Goal: Task Accomplishment & Management: Manage account settings

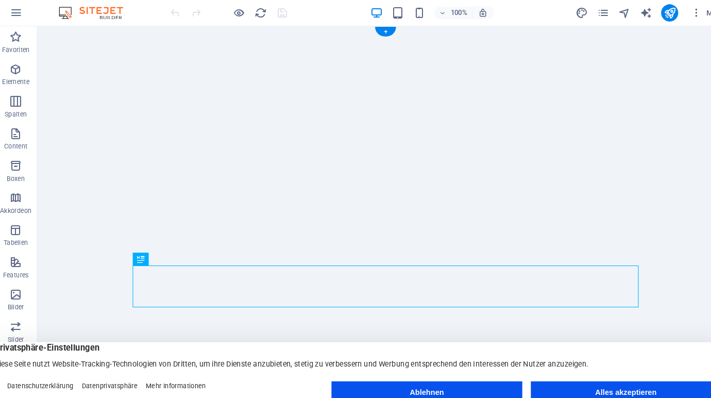
click at [111, 13] on img at bounding box center [97, 13] width 77 height 12
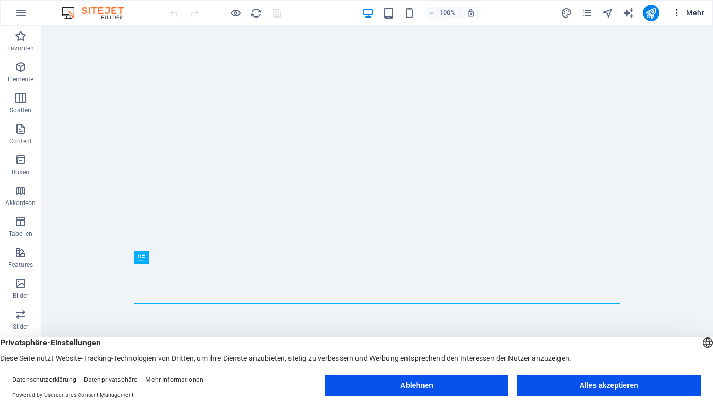
click at [674, 14] on icon "button" at bounding box center [677, 13] width 10 height 10
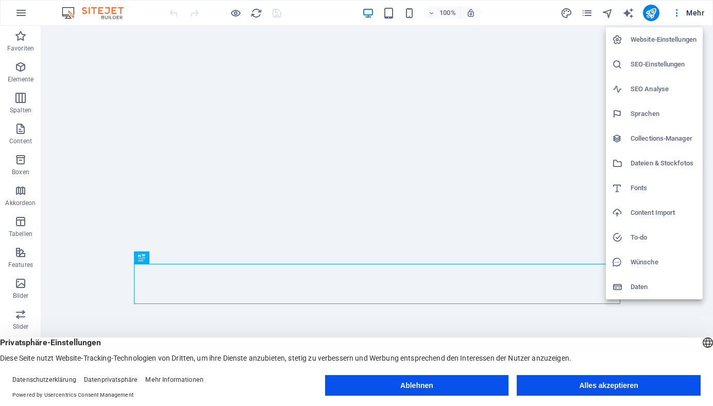
click at [660, 16] on div at bounding box center [356, 203] width 713 height 406
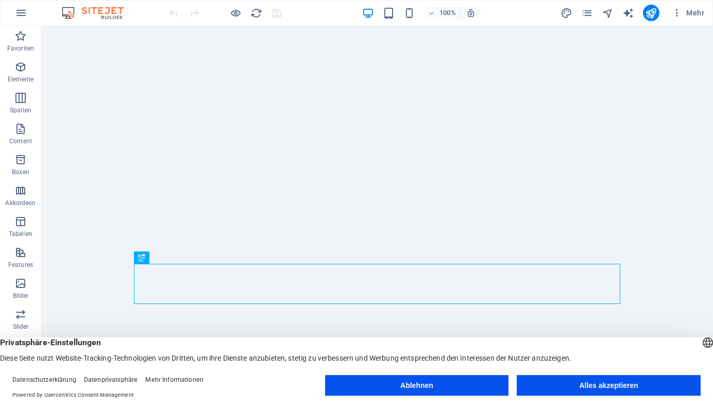
click at [654, 16] on icon "publish" at bounding box center [651, 13] width 12 height 12
click at [679, 14] on icon "button" at bounding box center [677, 13] width 10 height 10
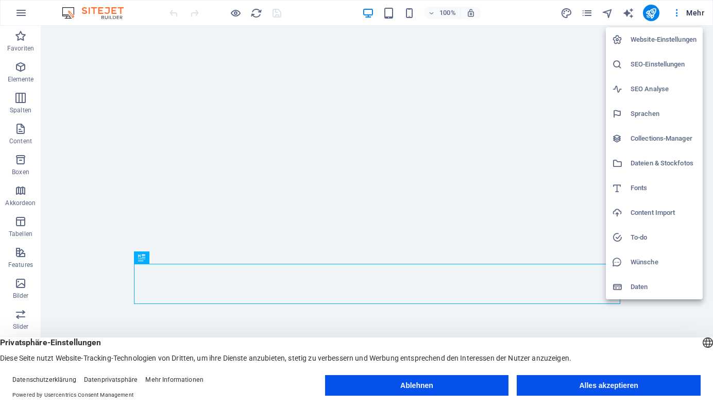
click at [658, 31] on li "Website-Einstellungen" at bounding box center [654, 39] width 97 height 25
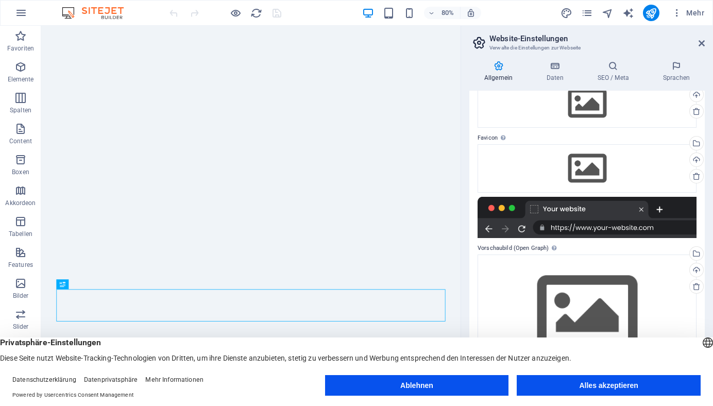
scroll to position [60, 0]
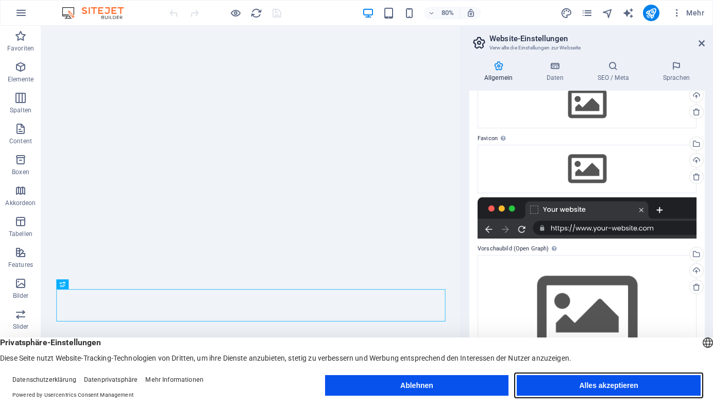
click at [590, 385] on button "Alles akzeptieren" at bounding box center [609, 385] width 184 height 21
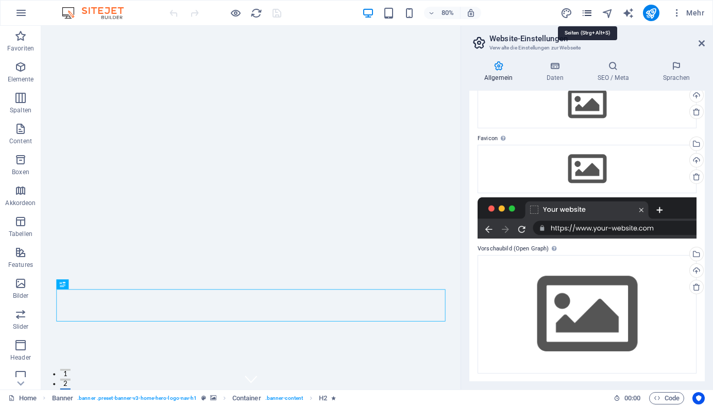
click at [589, 15] on icon "pages" at bounding box center [587, 13] width 12 height 12
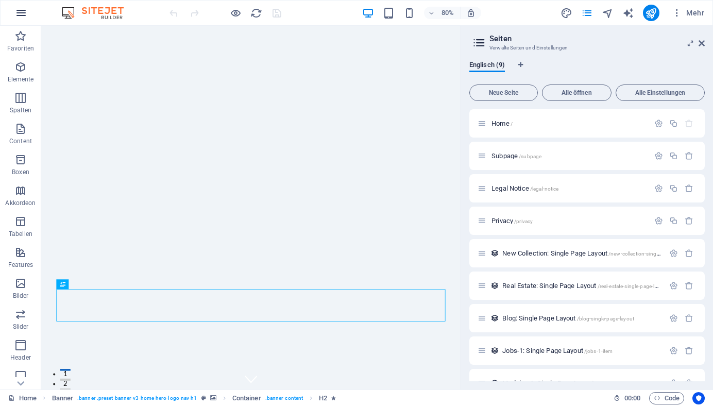
click at [22, 17] on icon "button" at bounding box center [21, 13] width 12 height 12
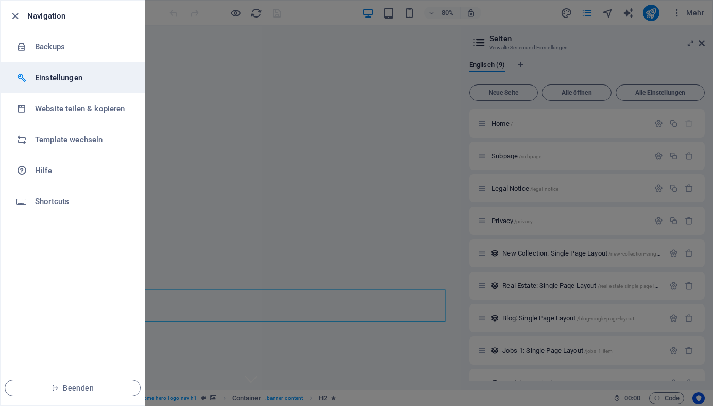
click at [64, 80] on h6 "Einstellungen" at bounding box center [82, 78] width 95 height 12
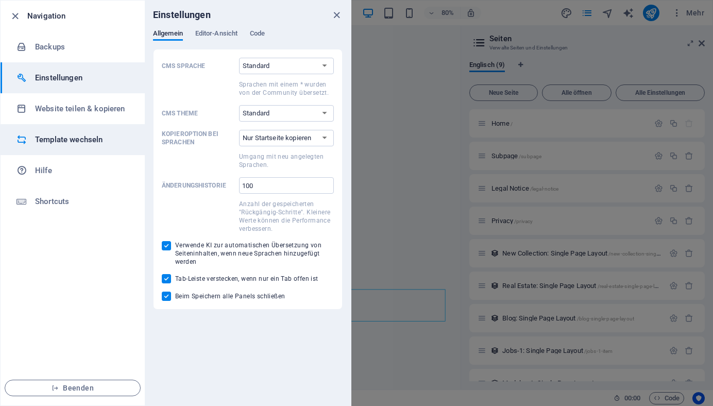
click at [61, 137] on h6 "Template wechseln" at bounding box center [82, 139] width 95 height 12
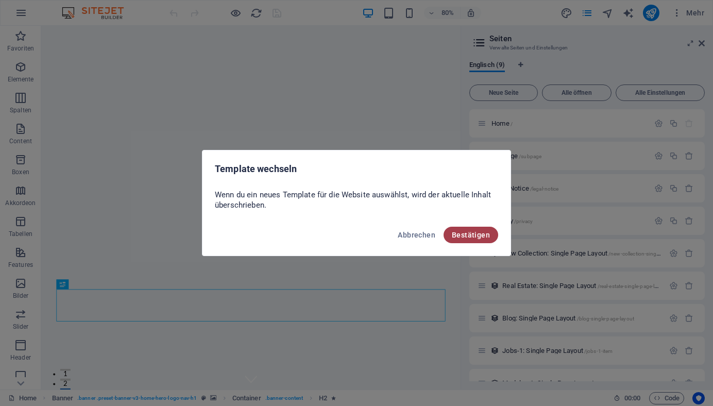
click at [458, 232] on span "Bestätigen" at bounding box center [471, 235] width 38 height 8
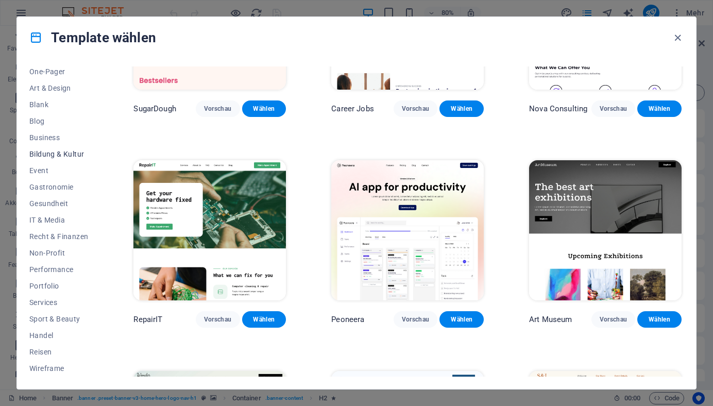
scroll to position [102, 0]
click at [58, 284] on span "Portfolio" at bounding box center [58, 286] width 59 height 8
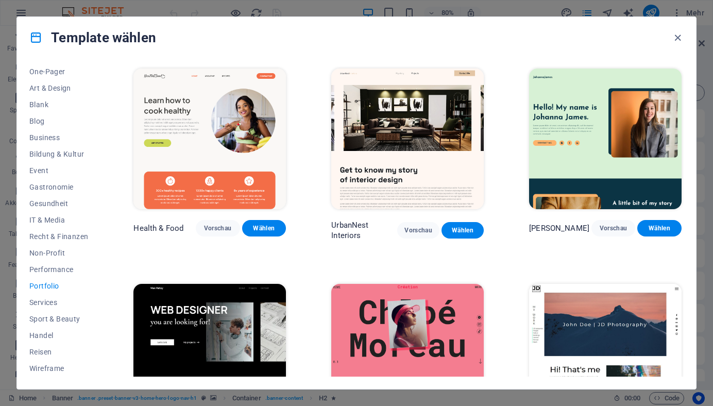
scroll to position [0, 0]
click at [458, 229] on span "Wählen" at bounding box center [463, 230] width 26 height 8
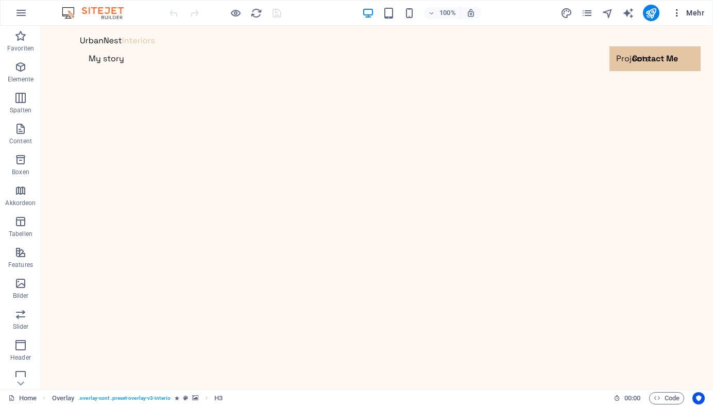
click at [683, 15] on span "Mehr" at bounding box center [688, 13] width 32 height 10
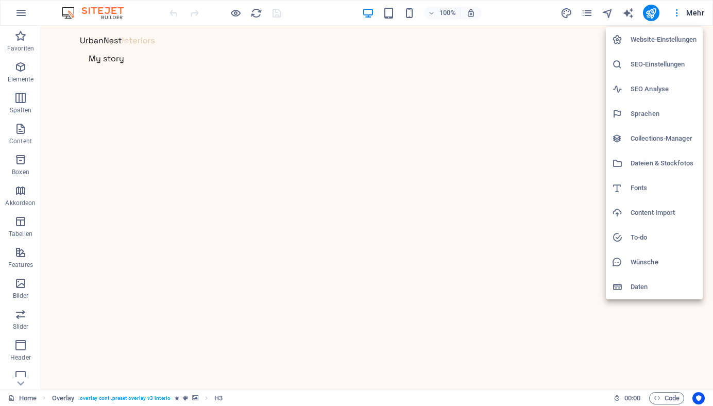
click at [685, 43] on h6 "Website-Einstellungen" at bounding box center [664, 40] width 66 height 12
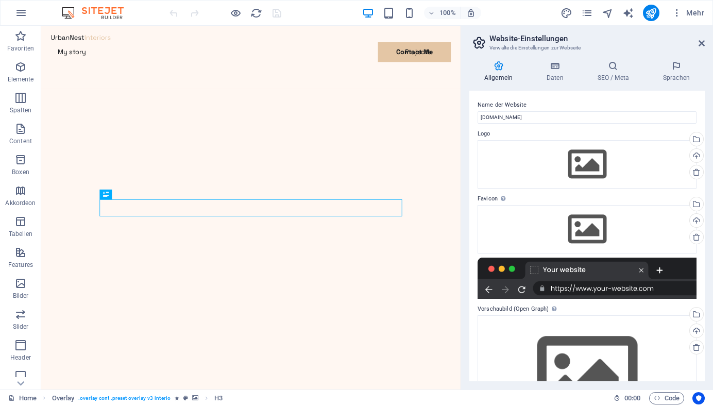
scroll to position [240, 0]
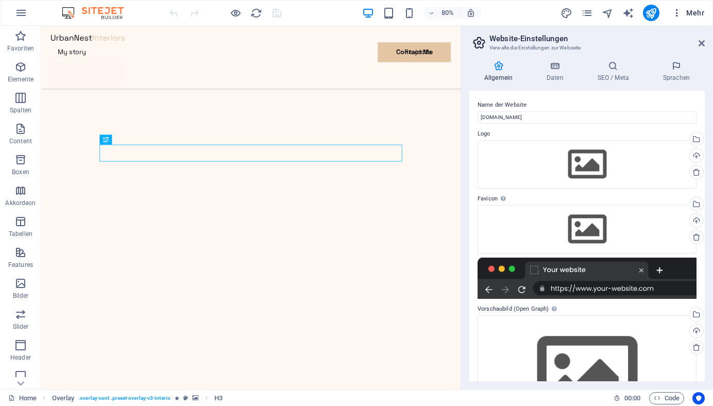
click at [699, 7] on button "Mehr" at bounding box center [688, 13] width 41 height 16
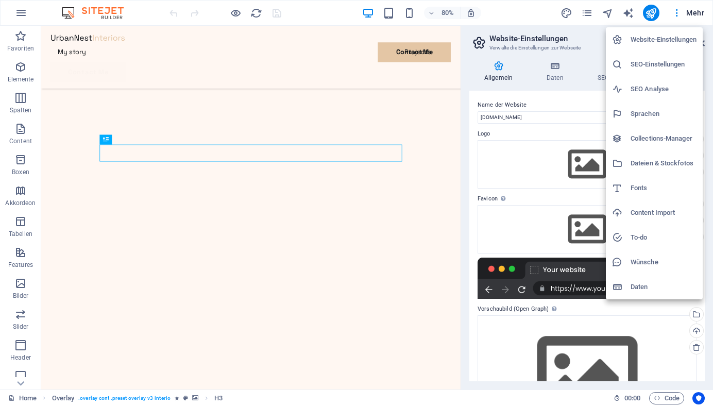
click at [659, 58] on li "SEO-Einstellungen" at bounding box center [654, 64] width 97 height 25
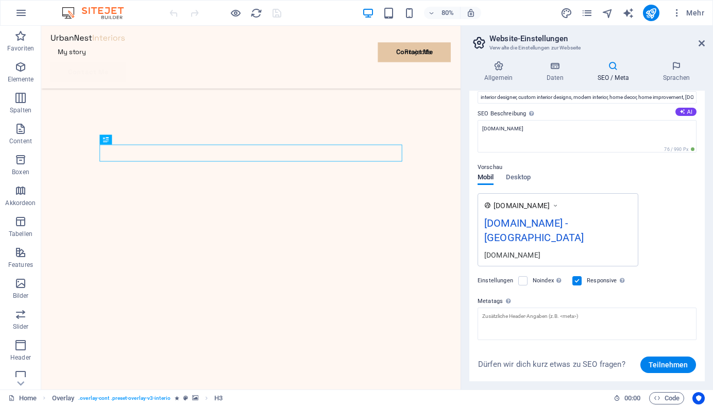
scroll to position [85, 0]
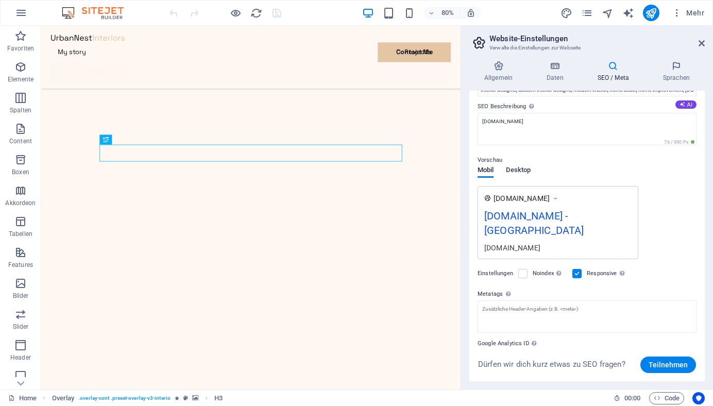
click at [518, 167] on span "Desktop" at bounding box center [518, 171] width 25 height 14
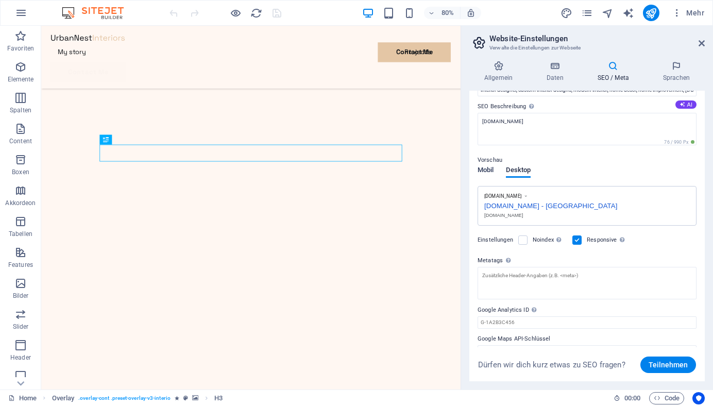
click at [485, 170] on span "Mobil" at bounding box center [486, 171] width 16 height 14
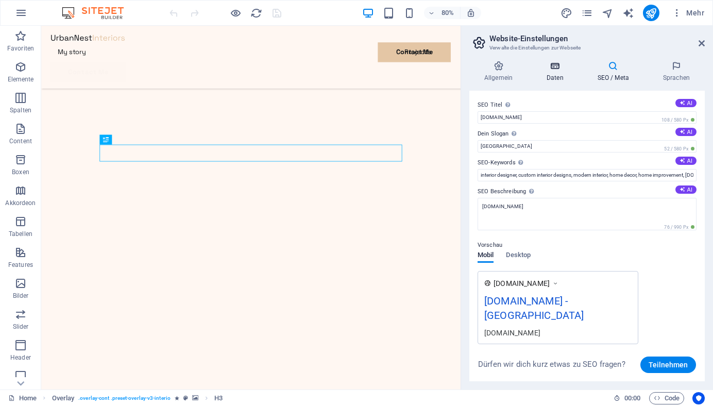
scroll to position [0, 0]
click at [503, 70] on icon at bounding box center [499, 66] width 58 height 10
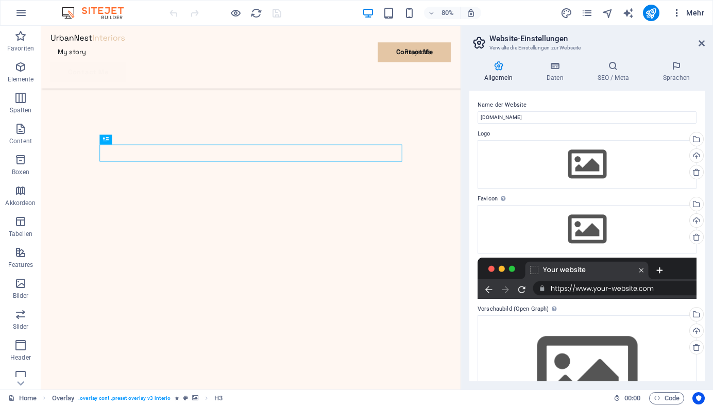
click at [678, 13] on icon "button" at bounding box center [677, 13] width 10 height 10
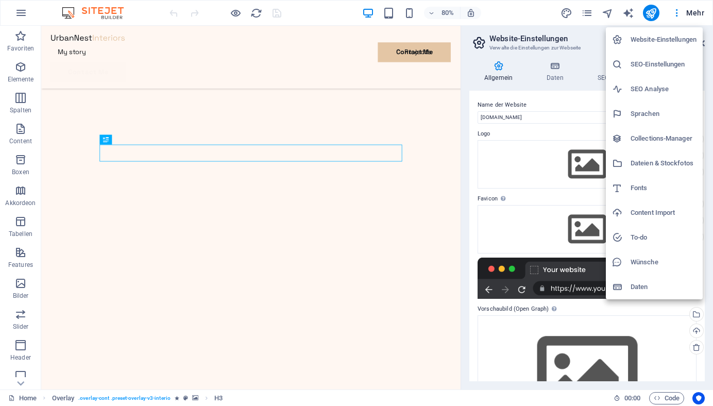
click at [669, 115] on h6 "Sprachen" at bounding box center [664, 114] width 66 height 12
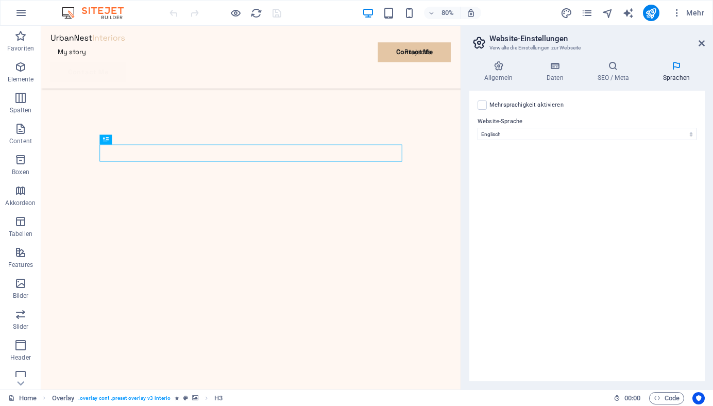
click at [694, 44] on header "Website-Einstellungen Verwalte die Einstellungen zur Webseite" at bounding box center [588, 39] width 233 height 27
click at [699, 44] on icon at bounding box center [702, 43] width 6 height 8
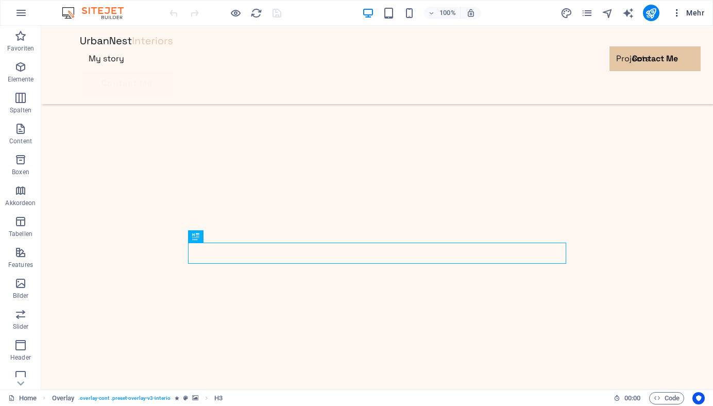
click at [679, 14] on icon "button" at bounding box center [677, 13] width 10 height 10
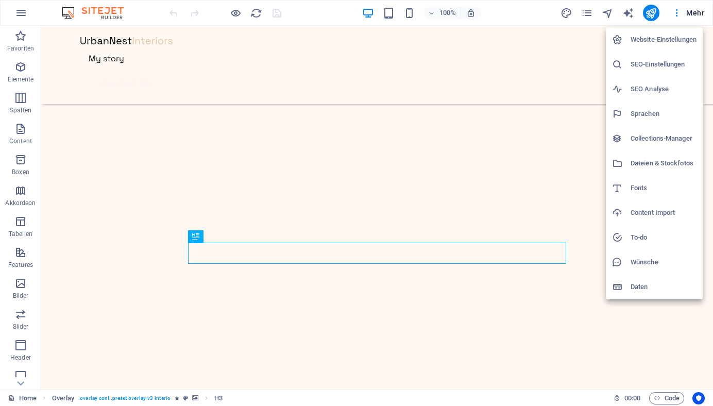
click at [529, 19] on div at bounding box center [356, 203] width 713 height 406
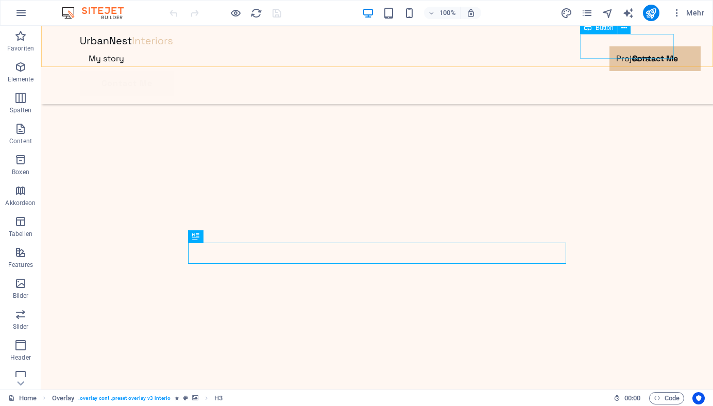
click at [596, 71] on div "Contact Me" at bounding box center [377, 83] width 594 height 25
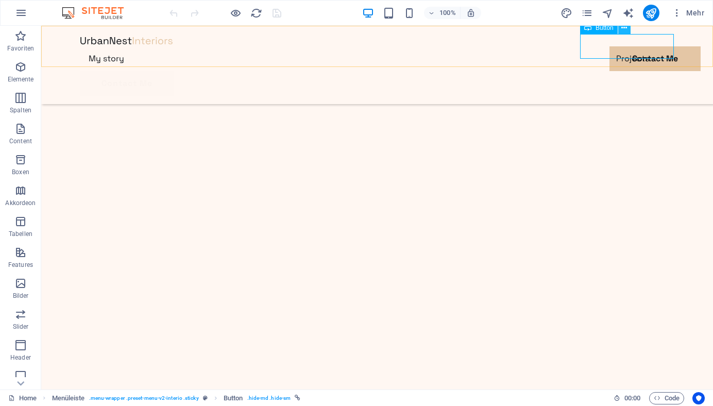
click at [626, 31] on icon at bounding box center [625, 28] width 6 height 11
click at [679, 14] on icon "button" at bounding box center [677, 13] width 10 height 10
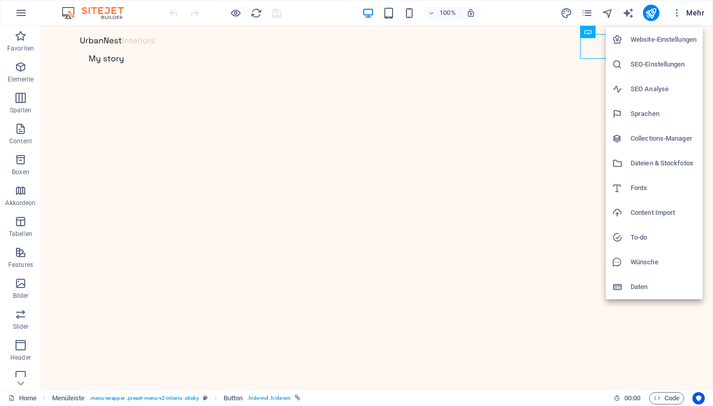
click at [663, 37] on h6 "Website-Einstellungen" at bounding box center [664, 40] width 66 height 12
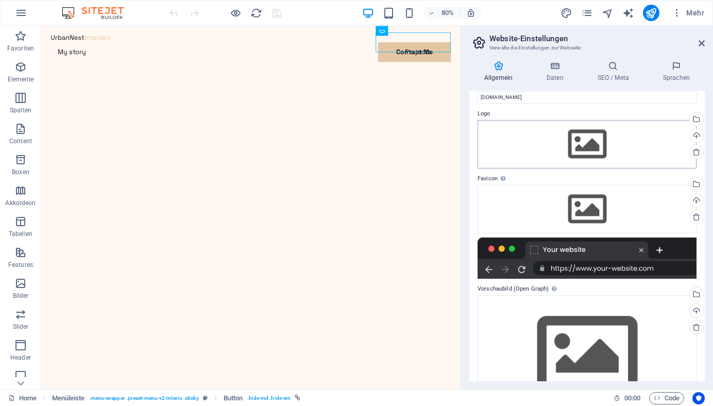
scroll to position [18, 0]
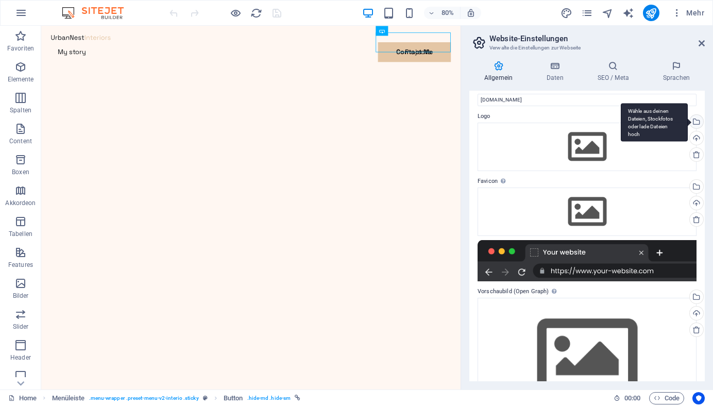
click at [695, 123] on div "Wähle aus deinen Dateien, Stockfotos oder lade Dateien hoch" at bounding box center [695, 122] width 15 height 15
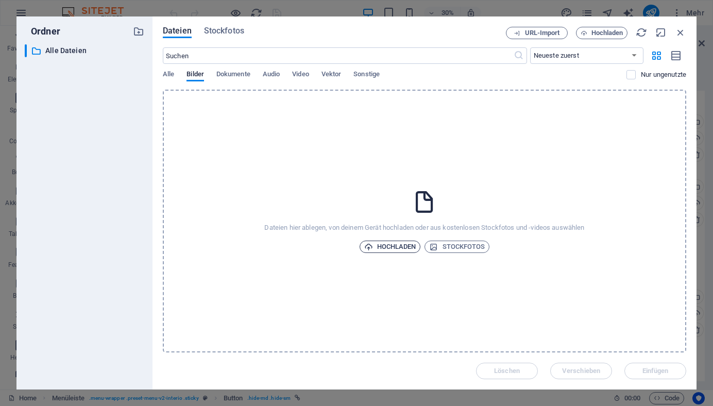
click at [389, 249] on span "Hochladen" at bounding box center [390, 247] width 52 height 12
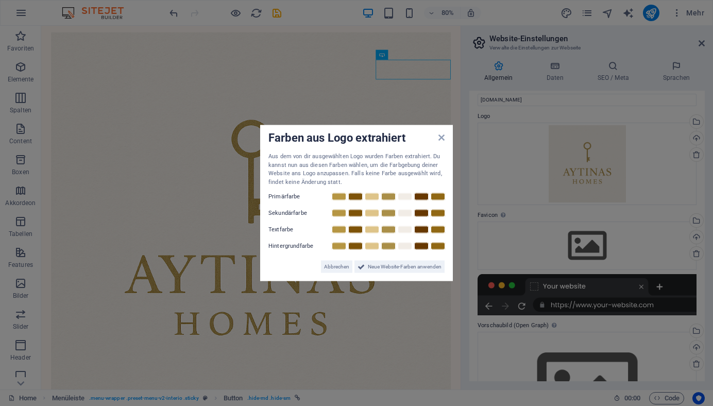
click at [370, 266] on span "Neue Website-Farben anwenden" at bounding box center [405, 267] width 74 height 12
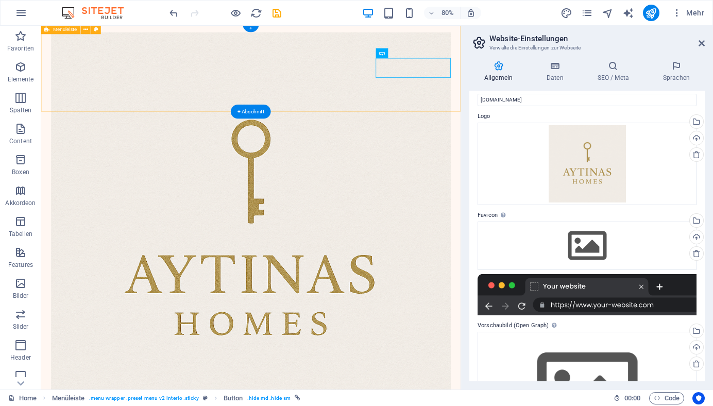
scroll to position [2, 0]
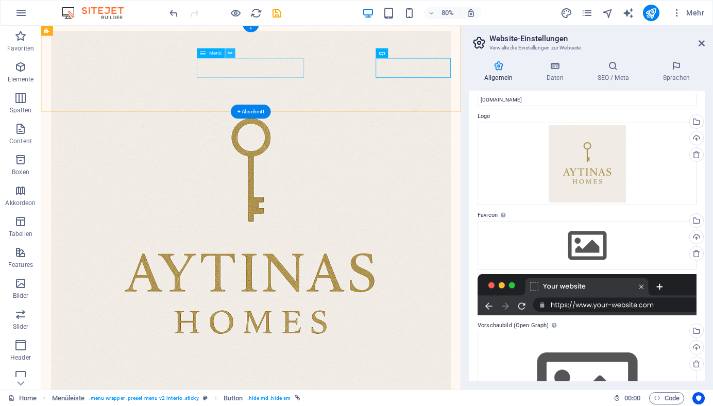
click at [231, 52] on icon at bounding box center [230, 52] width 5 height 9
click at [236, 54] on div "Menü" at bounding box center [219, 53] width 44 height 10
click at [231, 53] on icon at bounding box center [230, 52] width 5 height 9
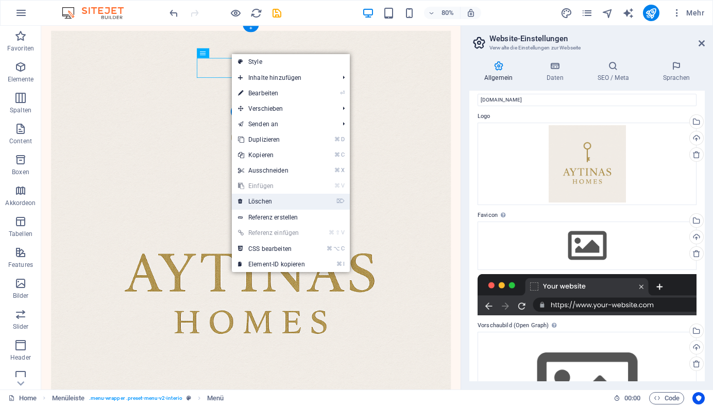
click at [267, 195] on link "⌦ Löschen" at bounding box center [271, 201] width 79 height 15
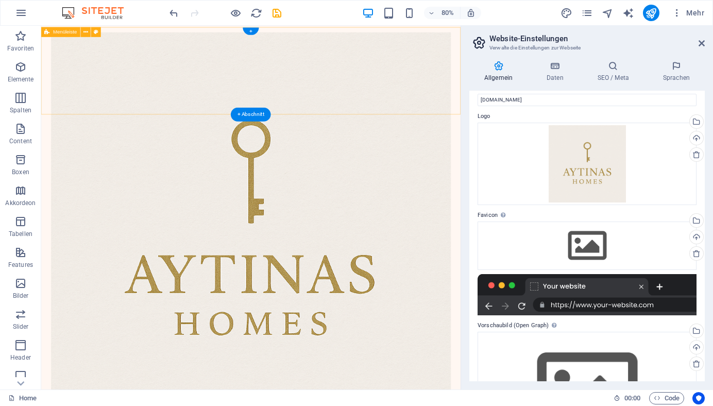
scroll to position [0, 0]
click at [93, 81] on div at bounding box center [304, 284] width 500 height 500
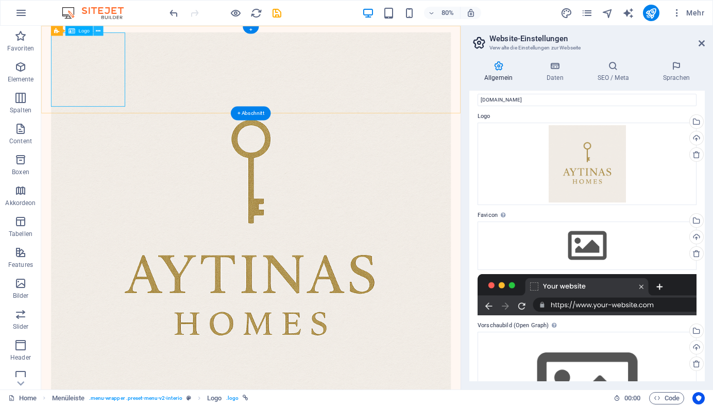
click at [97, 29] on icon at bounding box center [98, 30] width 5 height 9
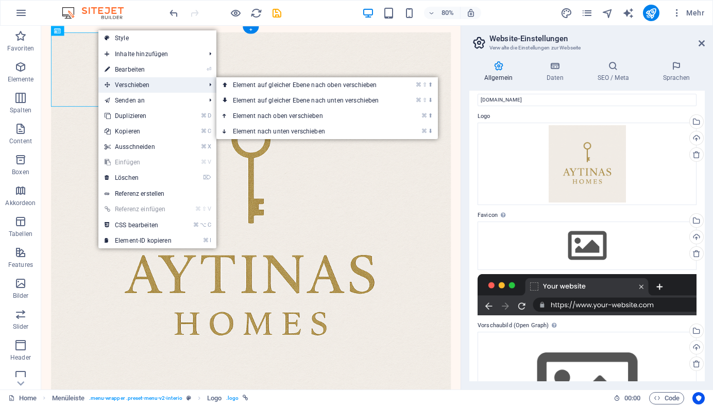
click at [114, 82] on span "Verschieben" at bounding box center [149, 84] width 103 height 15
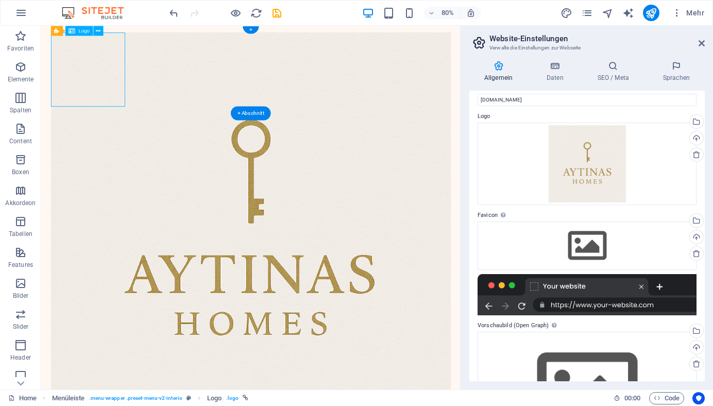
drag, startPoint x: 77, startPoint y: 74, endPoint x: 150, endPoint y: 75, distance: 72.7
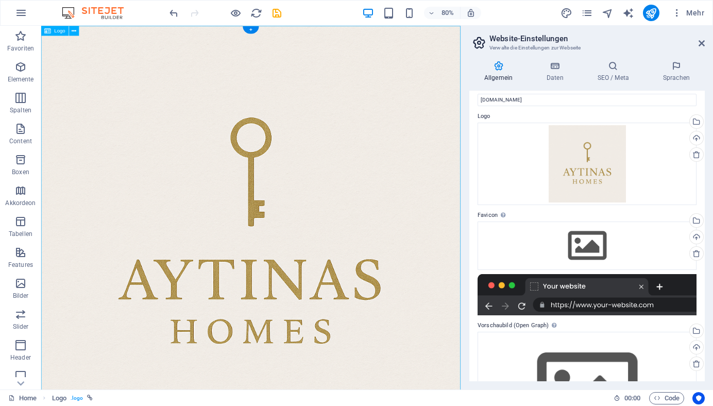
click at [147, 75] on div at bounding box center [303, 288] width 525 height 525
click at [299, 265] on div at bounding box center [303, 288] width 525 height 525
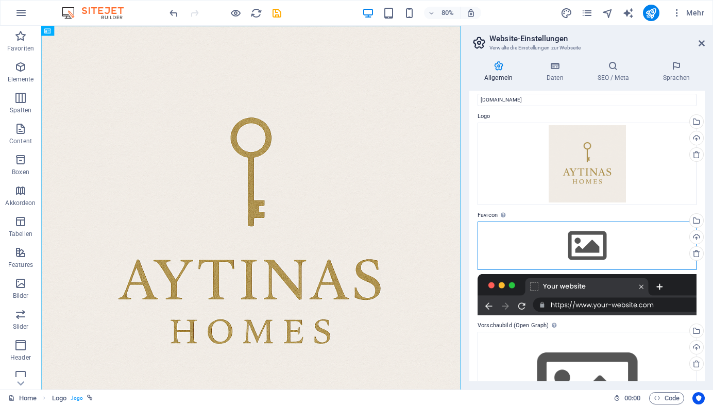
click at [538, 232] on div "Ziehe Dateien zum Hochladen hierher oder klicke hier, um aus Dateien oder koste…" at bounding box center [587, 246] width 219 height 48
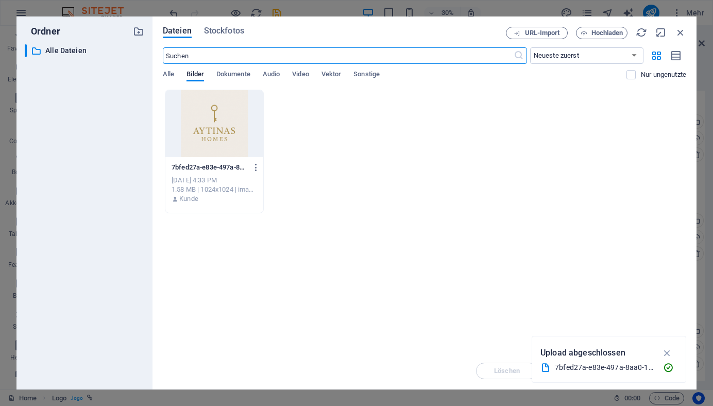
click at [199, 134] on div at bounding box center [214, 123] width 98 height 67
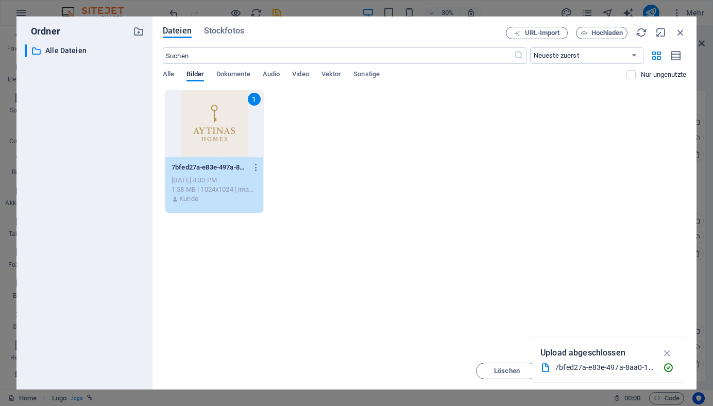
click at [199, 134] on div "1" at bounding box center [214, 123] width 98 height 67
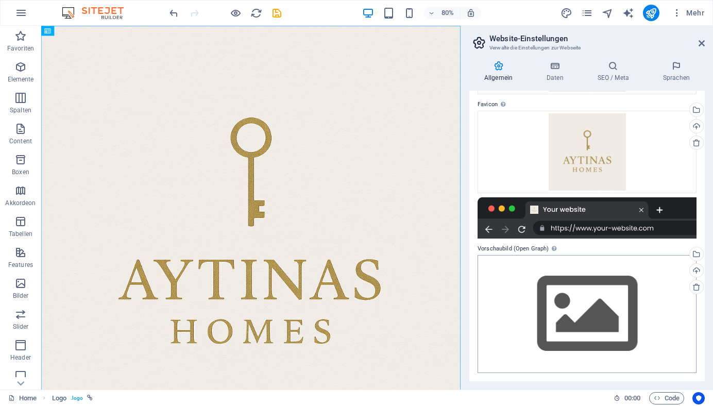
scroll to position [128, 0]
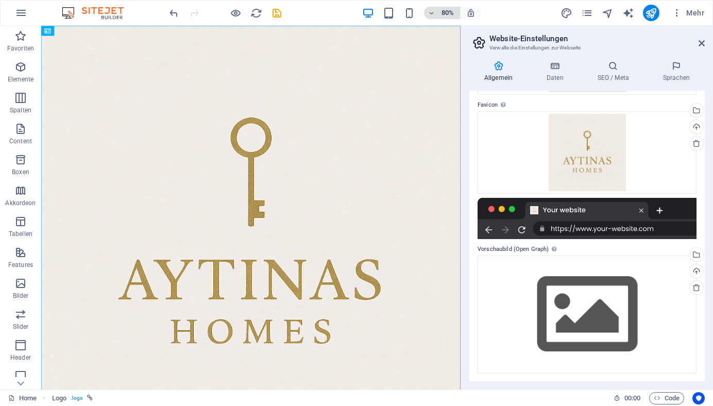
click at [430, 13] on icon "button" at bounding box center [431, 13] width 7 height 7
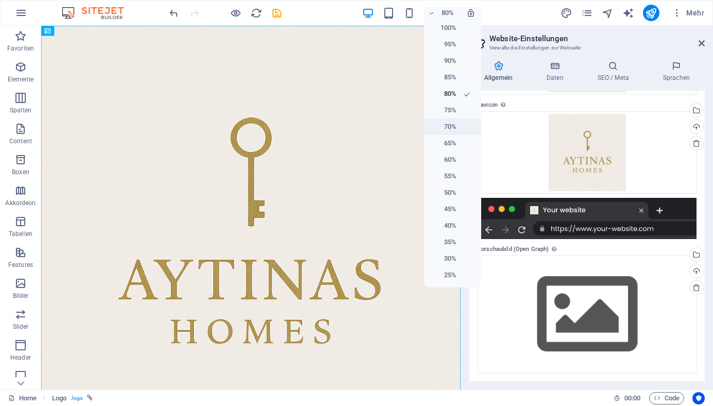
click at [453, 124] on h6 "70%" at bounding box center [443, 127] width 26 height 12
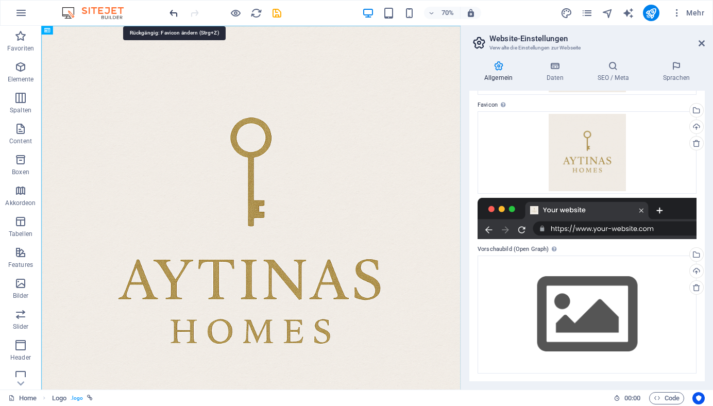
click at [178, 13] on icon "undo" at bounding box center [174, 13] width 12 height 12
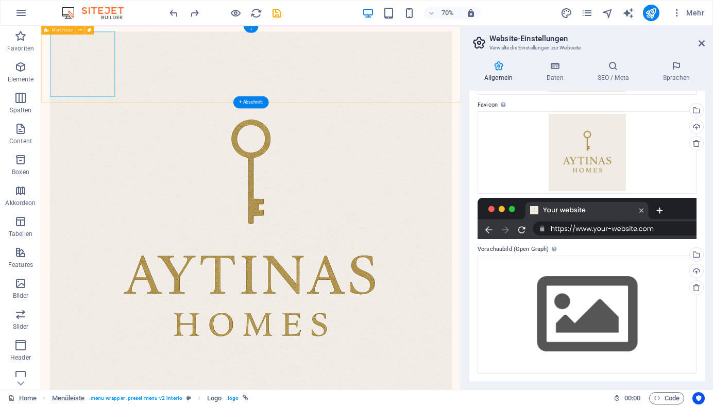
click at [248, 114] on div "Menu Contact Me" at bounding box center [340, 334] width 599 height 616
drag, startPoint x: 289, startPoint y: 125, endPoint x: 337, endPoint y: 105, distance: 52.0
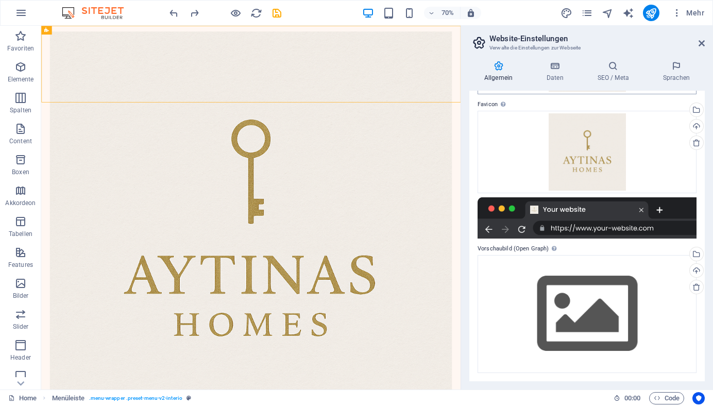
scroll to position [128, 0]
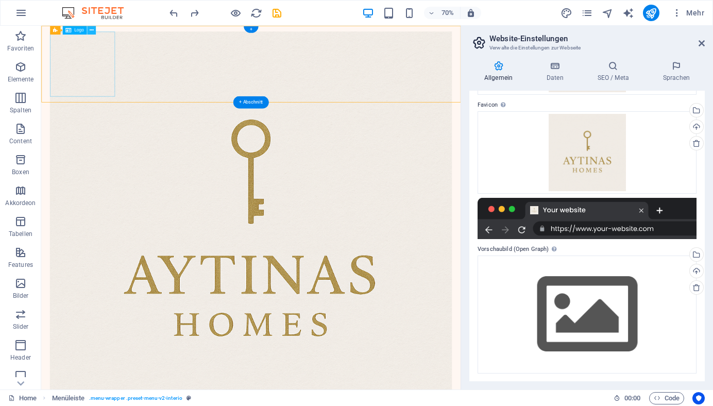
click at [91, 27] on icon at bounding box center [91, 30] width 4 height 8
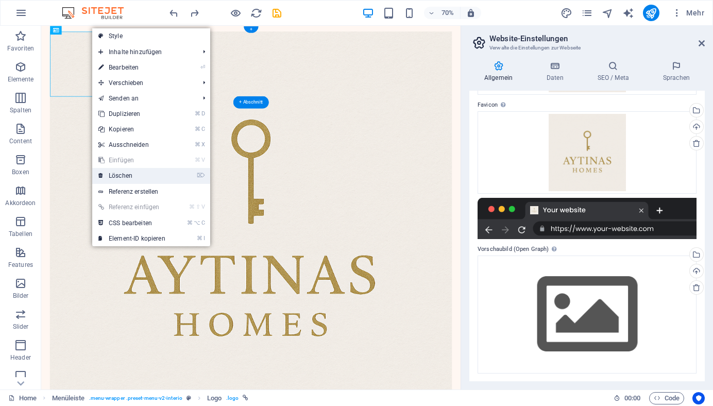
click at [142, 175] on link "⌦ Löschen" at bounding box center [131, 175] width 79 height 15
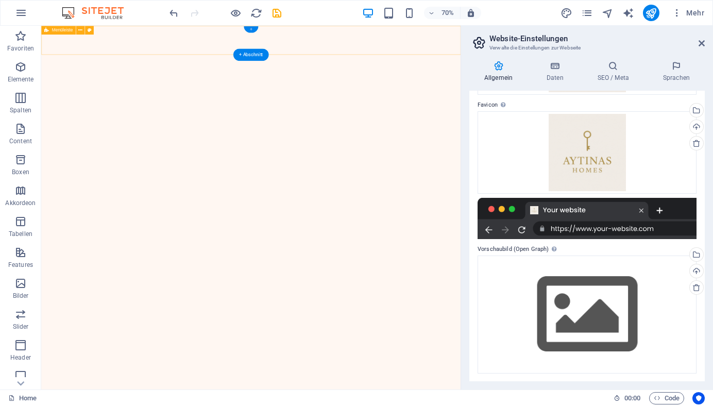
click at [253, 28] on div "+" at bounding box center [251, 29] width 14 height 7
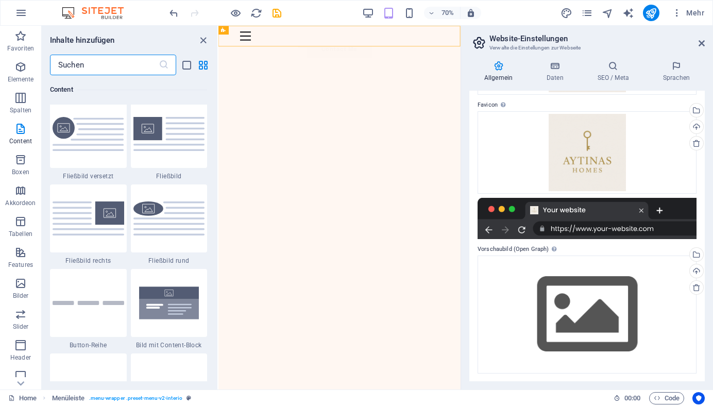
scroll to position [2230, 0]
click at [200, 38] on icon "close panel" at bounding box center [203, 41] width 12 height 12
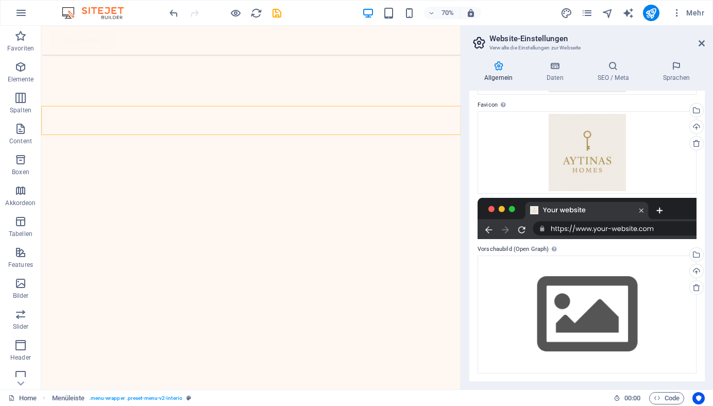
scroll to position [463, 0]
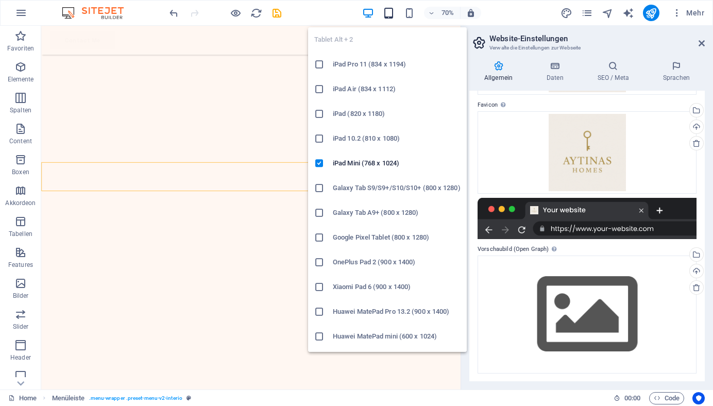
click at [388, 8] on icon "button" at bounding box center [389, 13] width 12 height 12
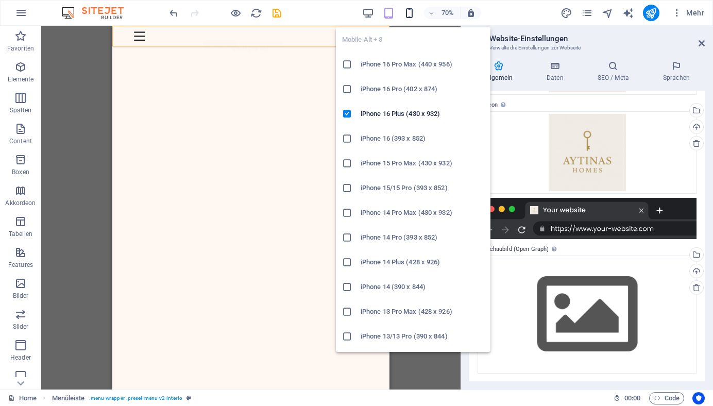
click at [408, 10] on icon "button" at bounding box center [410, 13] width 12 height 12
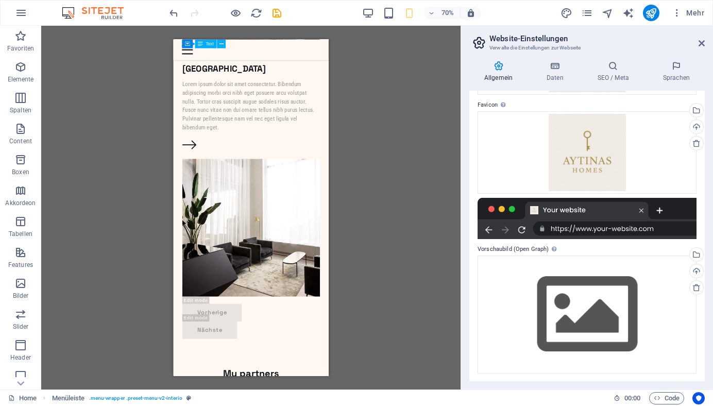
scroll to position [3152, 0]
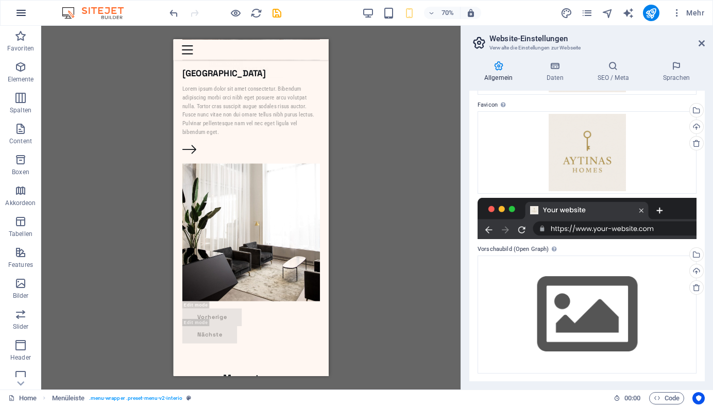
click at [19, 15] on icon "button" at bounding box center [21, 13] width 12 height 12
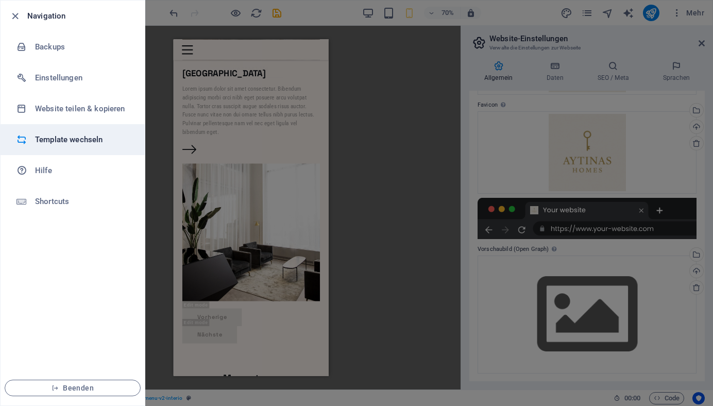
click at [96, 133] on li "Template wechseln" at bounding box center [73, 139] width 144 height 31
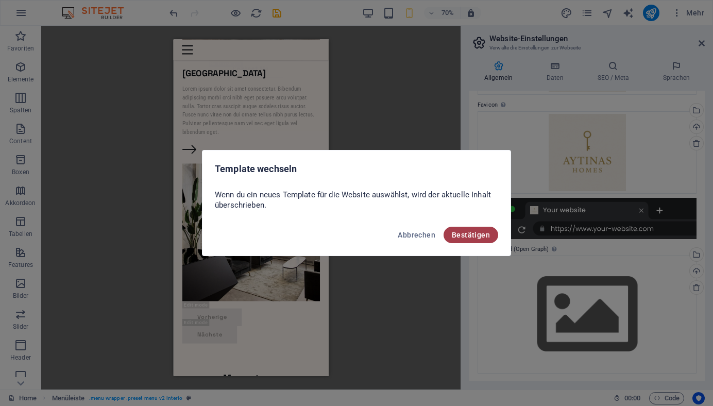
click at [478, 230] on button "Bestätigen" at bounding box center [471, 235] width 55 height 16
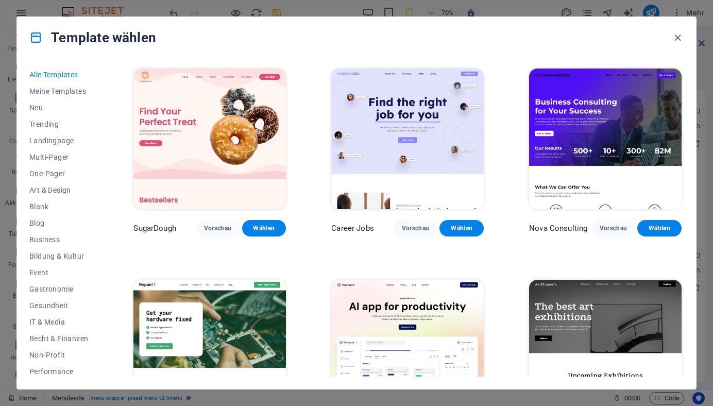
click at [127, 8] on div "Template wählen Alle Templates Meine Templates Neu Trending Landingpage Multi-P…" at bounding box center [356, 203] width 713 height 406
